Goal: Navigation & Orientation: Find specific page/section

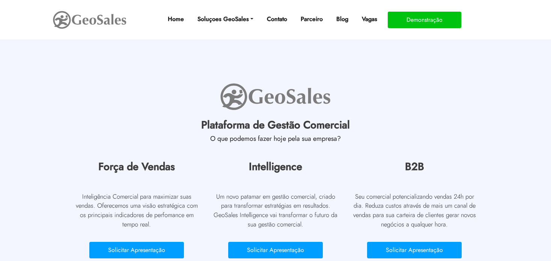
scroll to position [3539, 0]
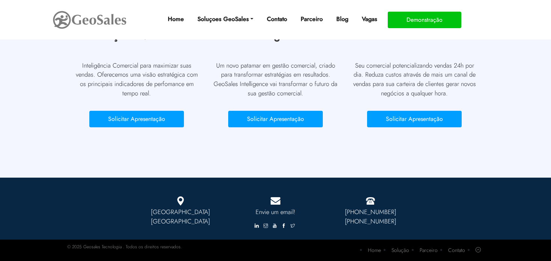
click at [426, 246] on link "Parceiro" at bounding box center [428, 250] width 18 height 8
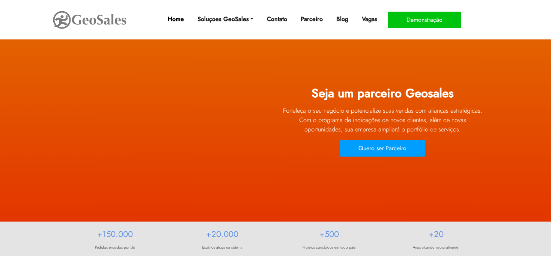
click at [180, 21] on link "Home" at bounding box center [176, 19] width 22 height 15
